Goal: Task Accomplishment & Management: Complete application form

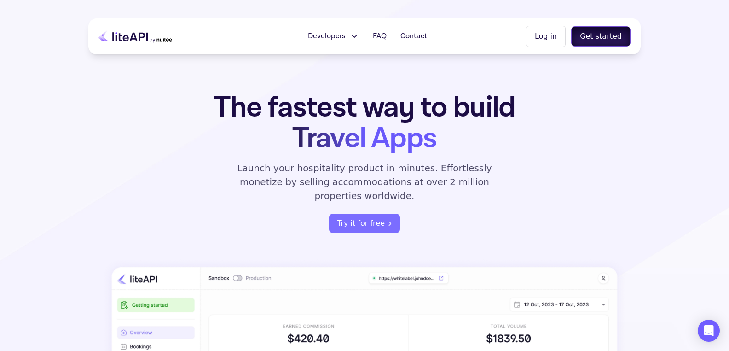
click at [605, 34] on button "Get started" at bounding box center [600, 36] width 59 height 20
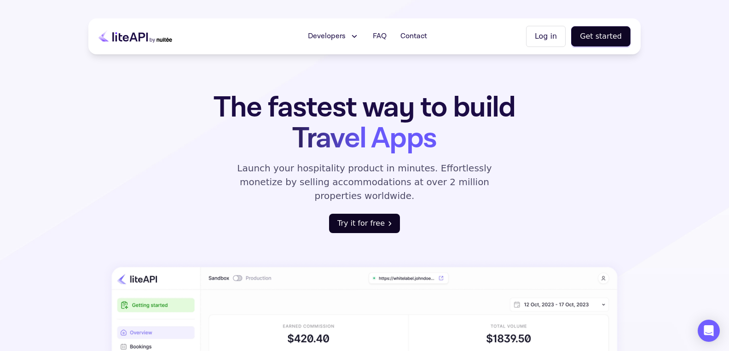
click at [362, 213] on button "Try it for free" at bounding box center [364, 222] width 71 height 19
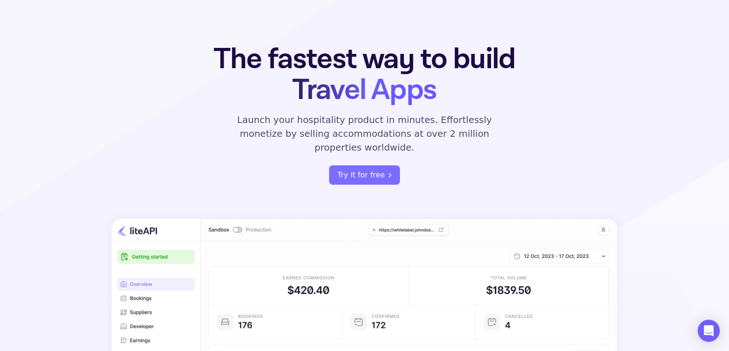
scroll to position [51, 0]
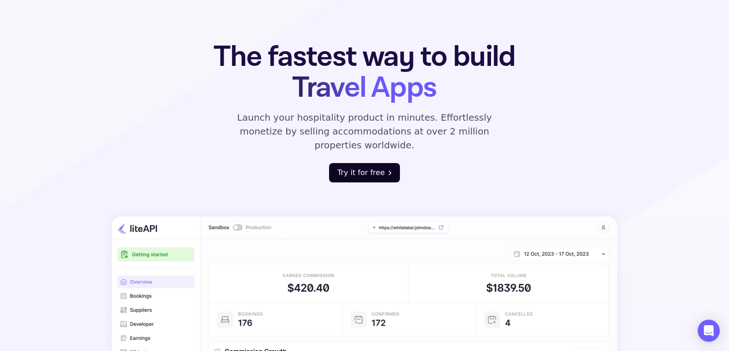
click at [362, 163] on button "Try it for free" at bounding box center [364, 172] width 71 height 19
